Goal: Transaction & Acquisition: Purchase product/service

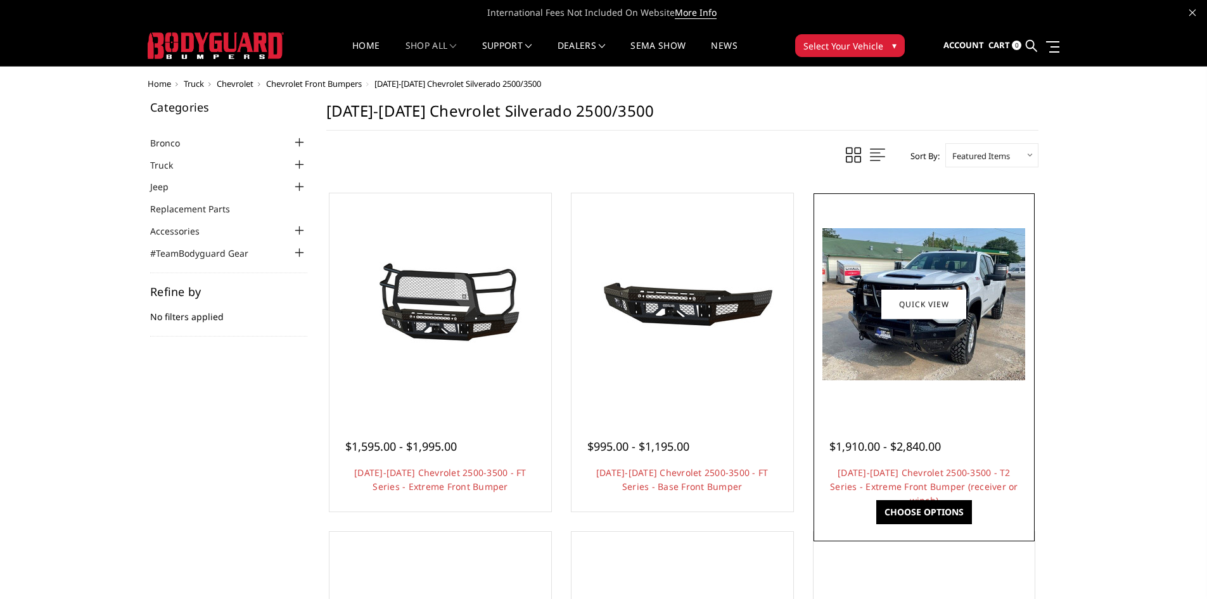
click at [910, 432] on div at bounding box center [925, 431] width 190 height 13
click at [929, 331] on img at bounding box center [924, 304] width 203 height 152
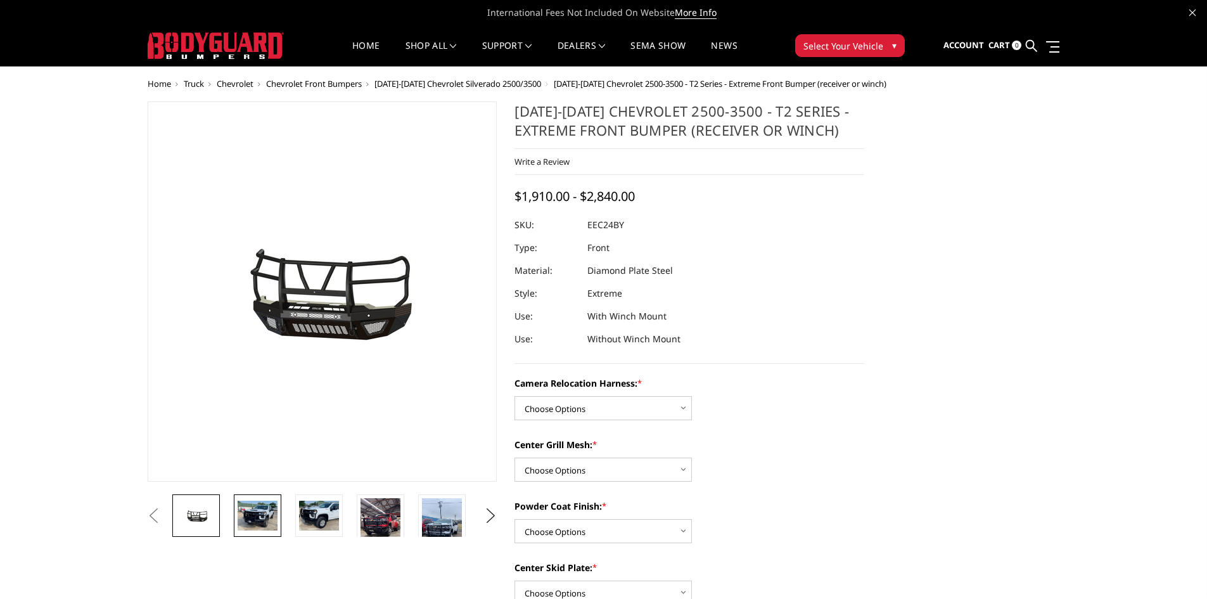
click at [247, 520] on img at bounding box center [258, 516] width 40 height 30
